Goal: Task Accomplishment & Management: Manage account settings

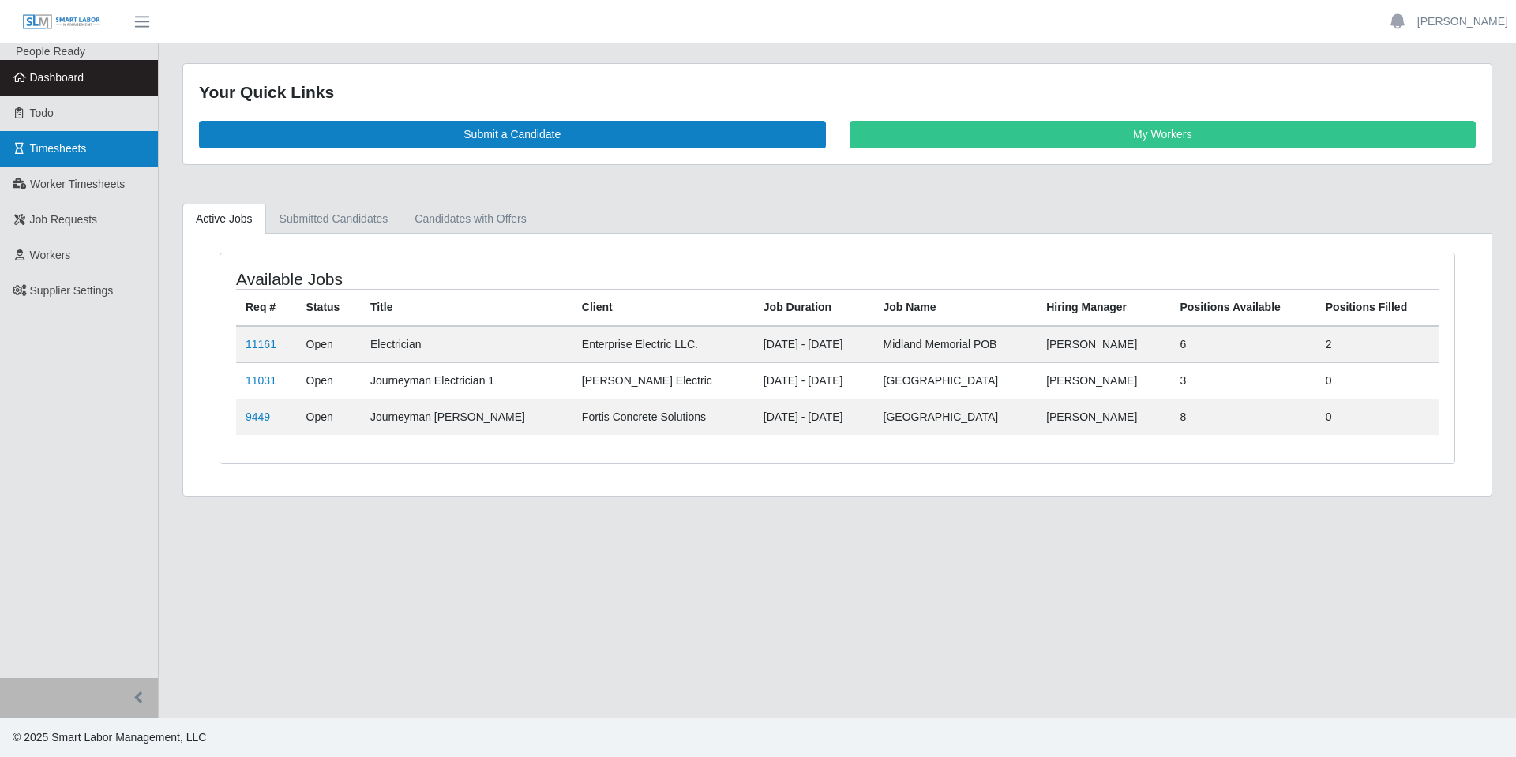
click at [79, 153] on span "Timesheets" at bounding box center [58, 148] width 57 height 13
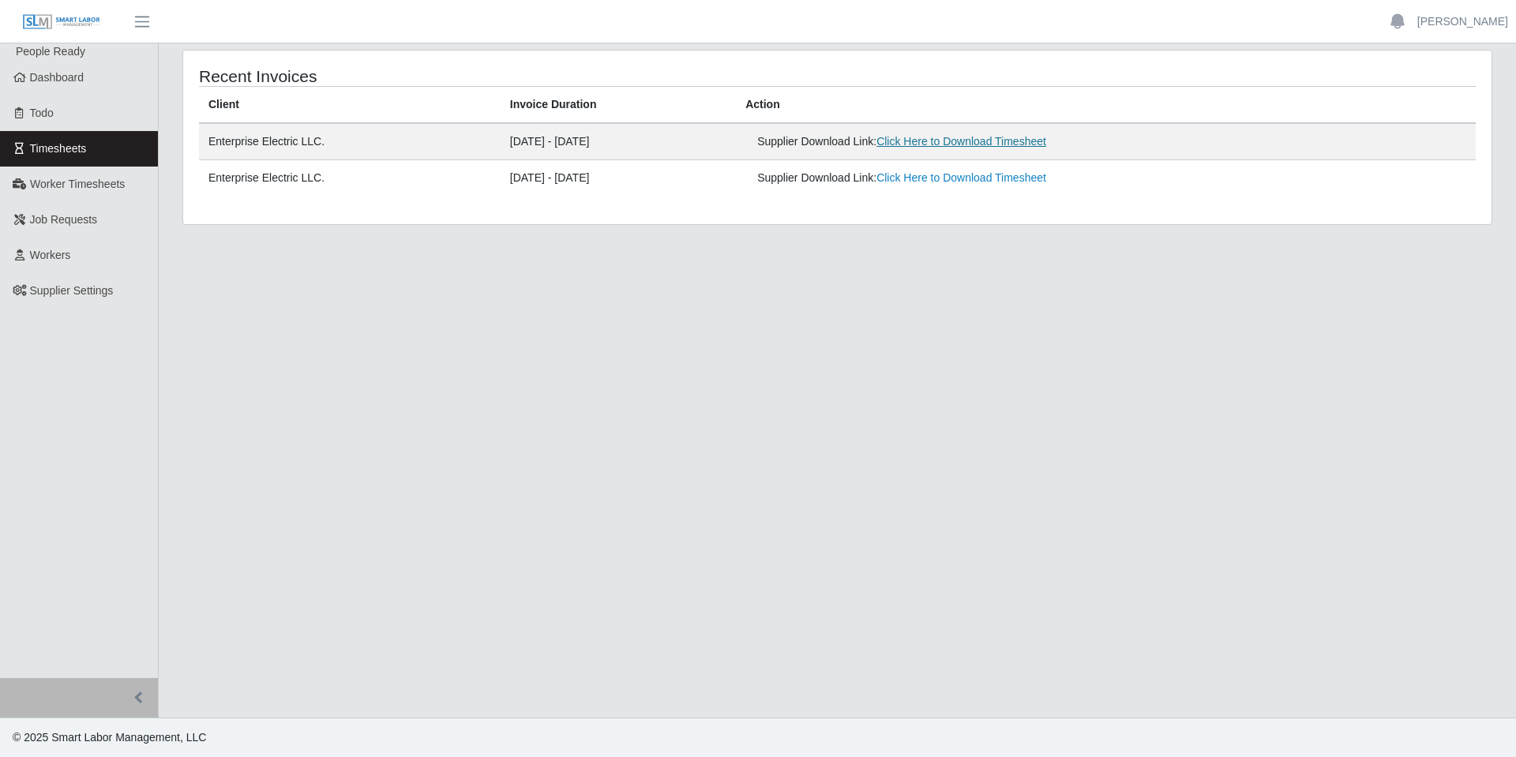
click at [939, 142] on link "Click Here to Download Timesheet" at bounding box center [961, 141] width 170 height 13
click at [1480, 16] on link "[PERSON_NAME]" at bounding box center [1462, 21] width 91 height 17
click at [1416, 107] on link "Logout" at bounding box center [1444, 109] width 142 height 33
